Goal: Information Seeking & Learning: Learn about a topic

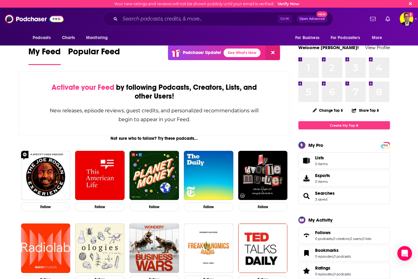
click at [132, 63] on div "My Feed Popular Feed Podchaser Update! See What's New" at bounding box center [154, 55] width 252 height 21
click at [149, 19] on input "Search podcasts, credits, & more..." at bounding box center [198, 19] width 157 height 10
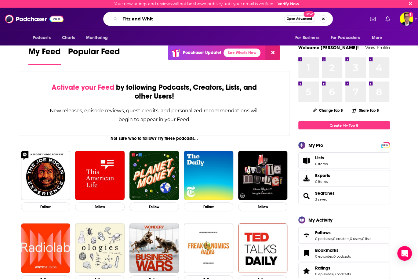
type input "Fitz and Whit"
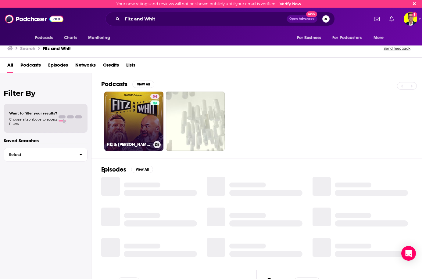
click at [153, 116] on div "54" at bounding box center [155, 117] width 11 height 47
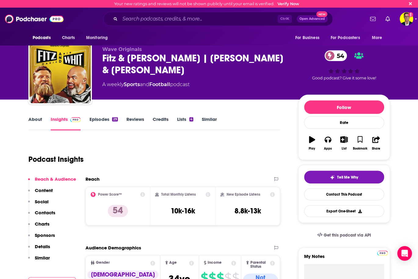
scroll to position [92, 0]
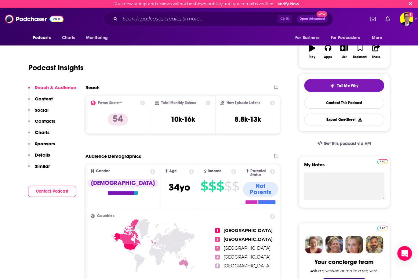
click at [203, 156] on div "Audience Demographics" at bounding box center [176, 156] width 182 height 6
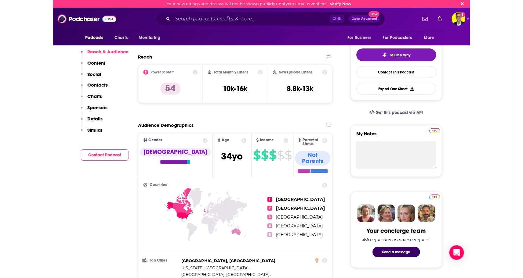
scroll to position [0, 0]
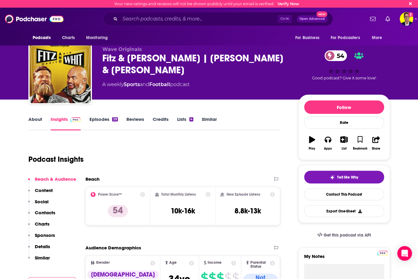
click at [302, 239] on div "Get this podcast via API" at bounding box center [344, 235] width 92 height 15
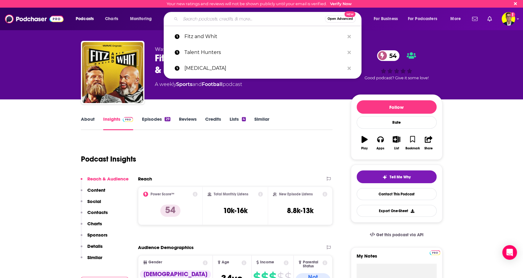
click at [254, 20] on input "Search podcasts, credits, & more..." at bounding box center [252, 19] width 144 height 10
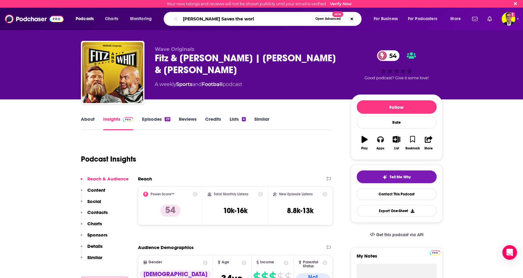
type input "[PERSON_NAME] Saves the world"
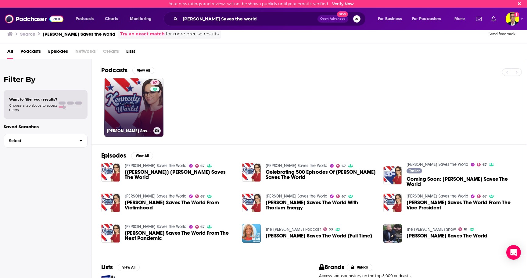
click at [135, 115] on link "67 [PERSON_NAME] Saves the World" at bounding box center [133, 107] width 59 height 59
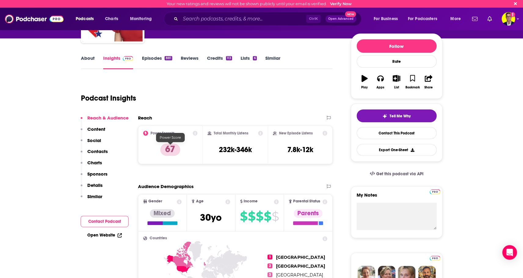
scroll to position [92, 0]
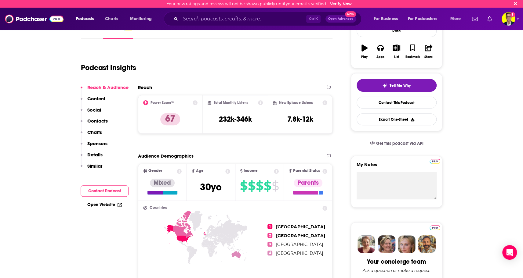
drag, startPoint x: 304, startPoint y: 45, endPoint x: 343, endPoint y: 14, distance: 49.4
